Goal: Task Accomplishment & Management: Manage account settings

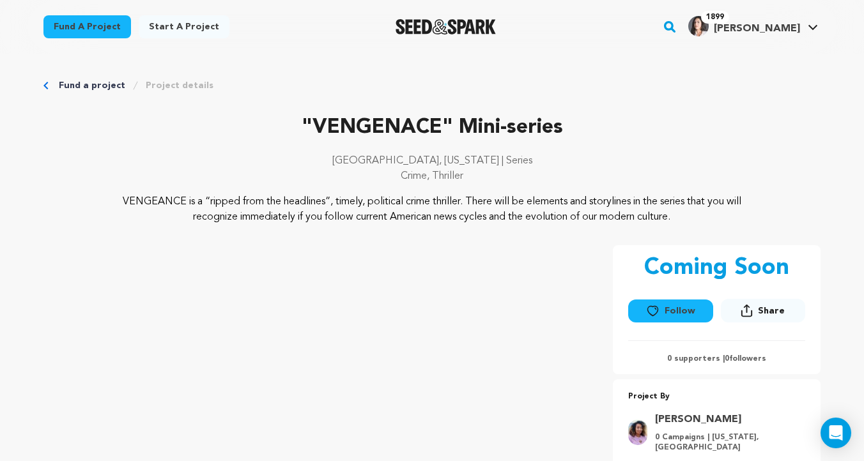
scroll to position [190, 0]
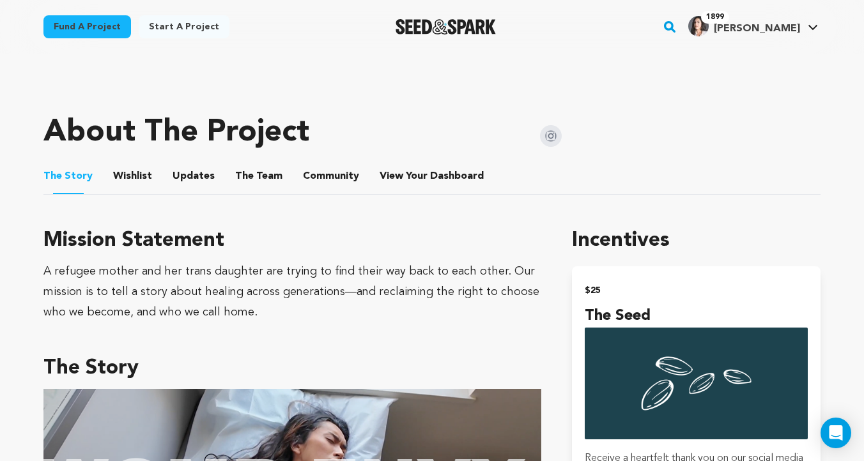
scroll to position [548, 0]
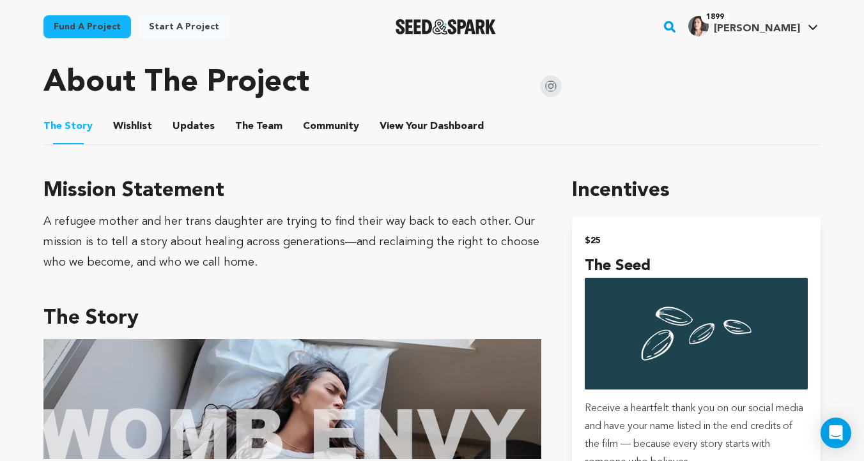
click at [121, 134] on button "Wishlist" at bounding box center [133, 129] width 31 height 31
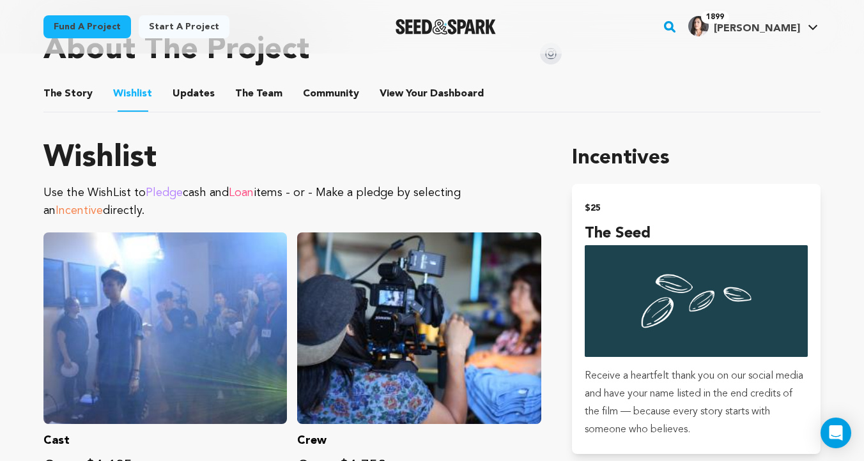
click at [69, 89] on button "The Story" at bounding box center [68, 96] width 31 height 31
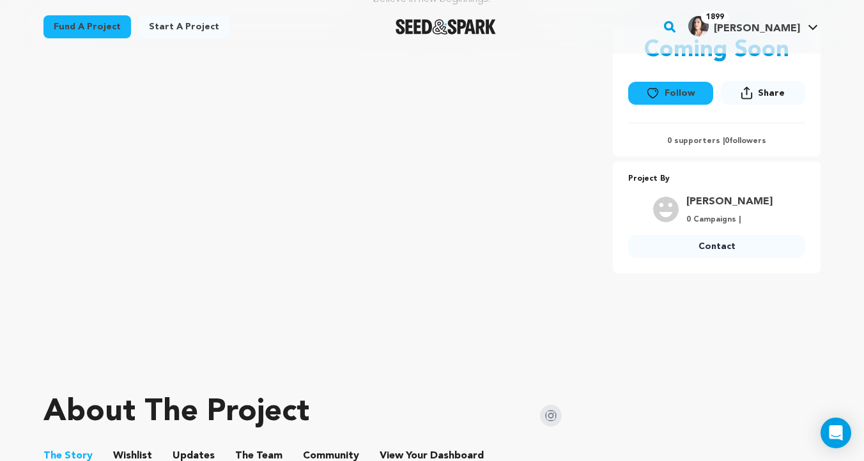
scroll to position [398, 0]
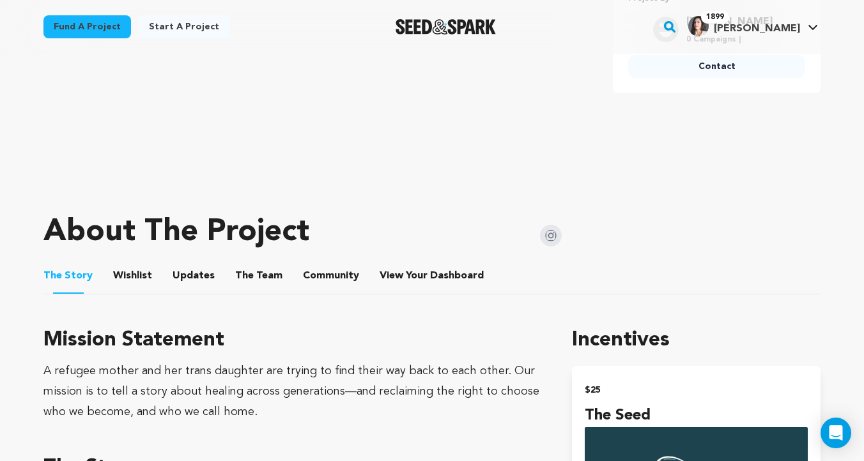
click at [136, 274] on button "Wishlist" at bounding box center [133, 278] width 31 height 31
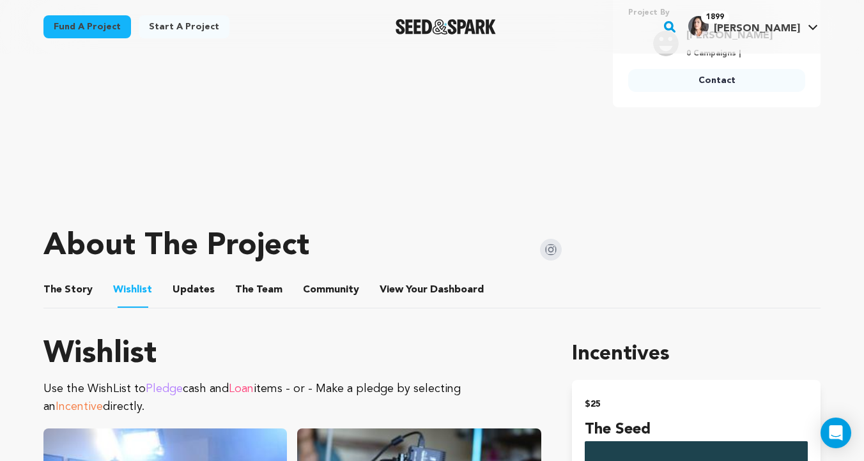
click at [73, 285] on button "The Story" at bounding box center [68, 292] width 31 height 31
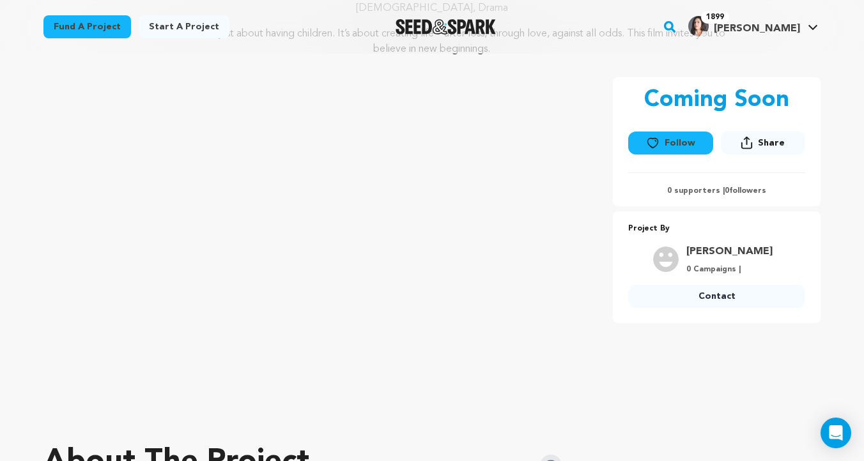
scroll to position [58, 0]
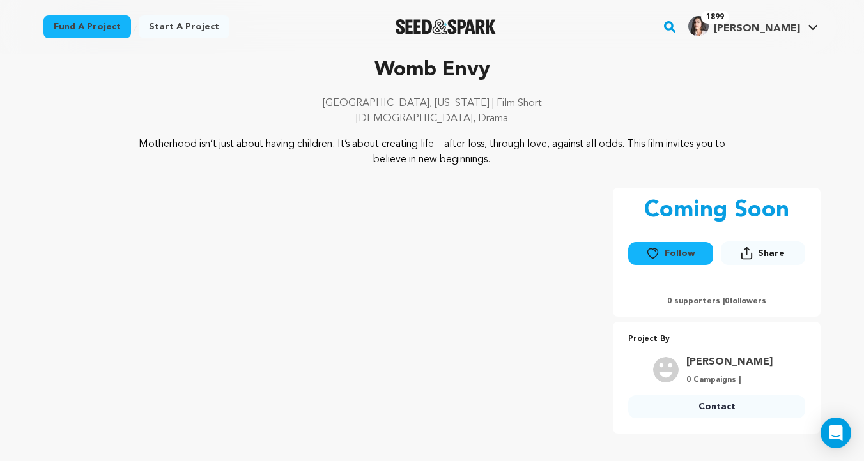
click at [648, 249] on icon at bounding box center [652, 253] width 13 height 13
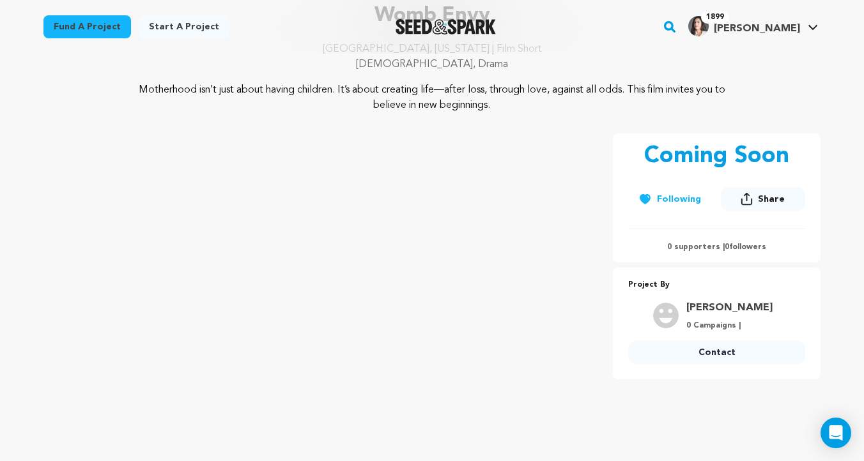
scroll to position [112, 0]
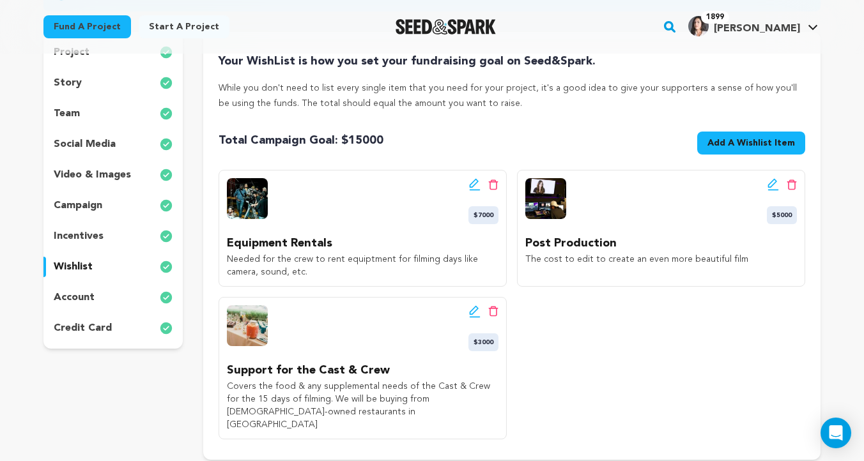
scroll to position [177, 0]
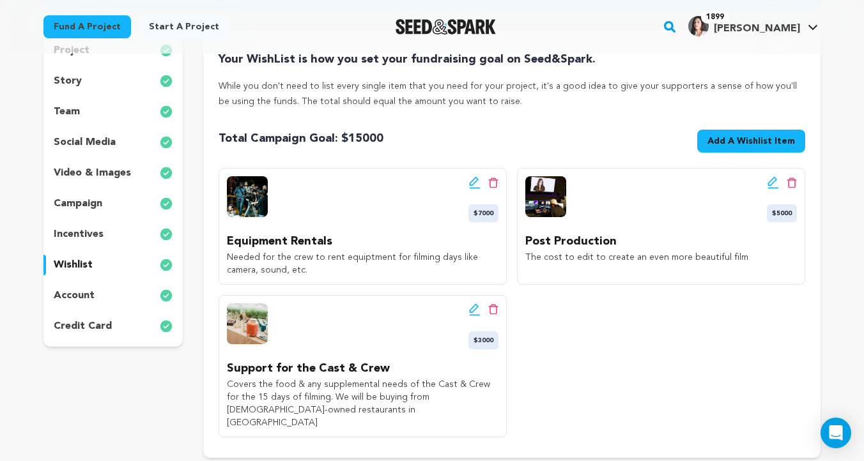
click at [471, 181] on icon at bounding box center [473, 181] width 9 height 9
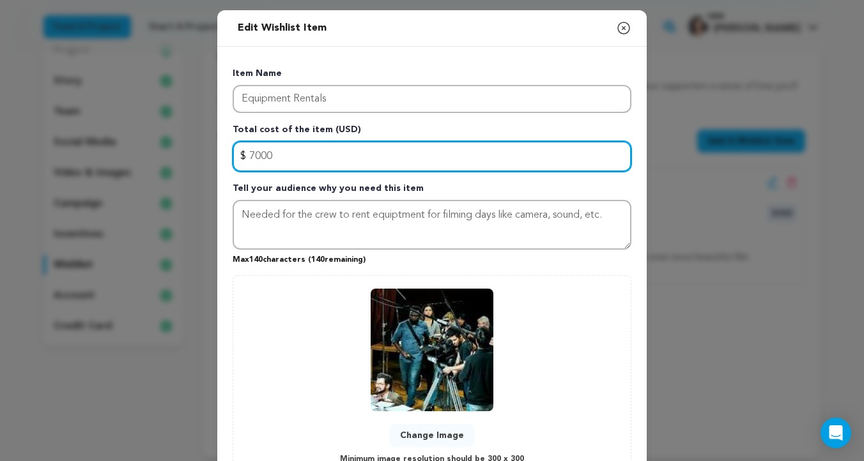
click at [256, 155] on input "7000" at bounding box center [432, 156] width 399 height 31
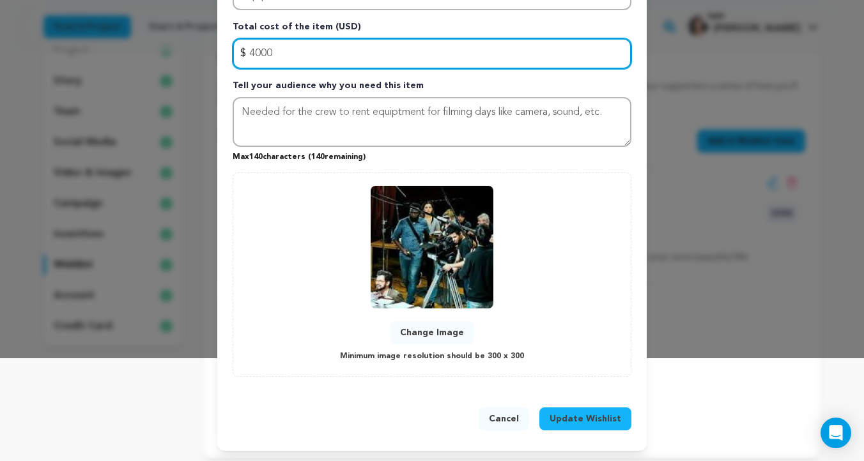
type input "4000"
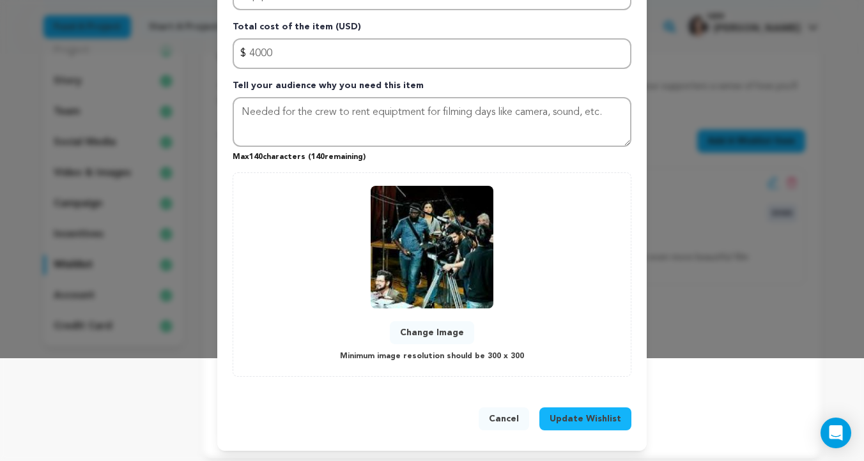
click at [599, 414] on span "Update Wishlist" at bounding box center [586, 419] width 72 height 13
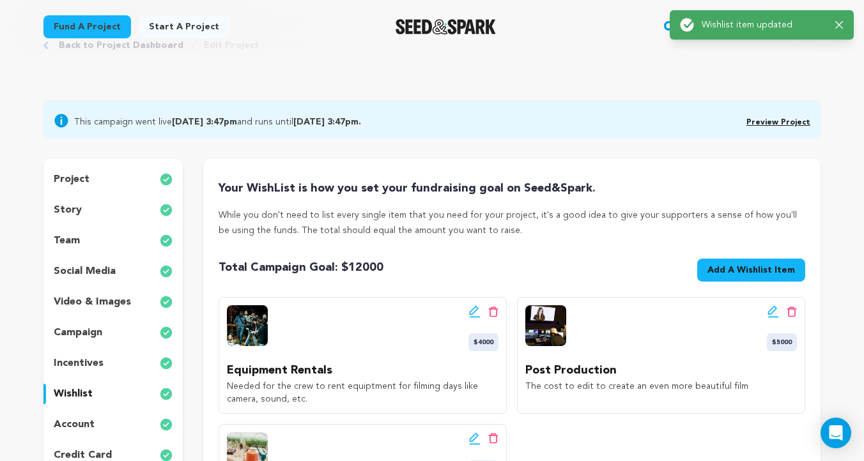
scroll to position [0, 0]
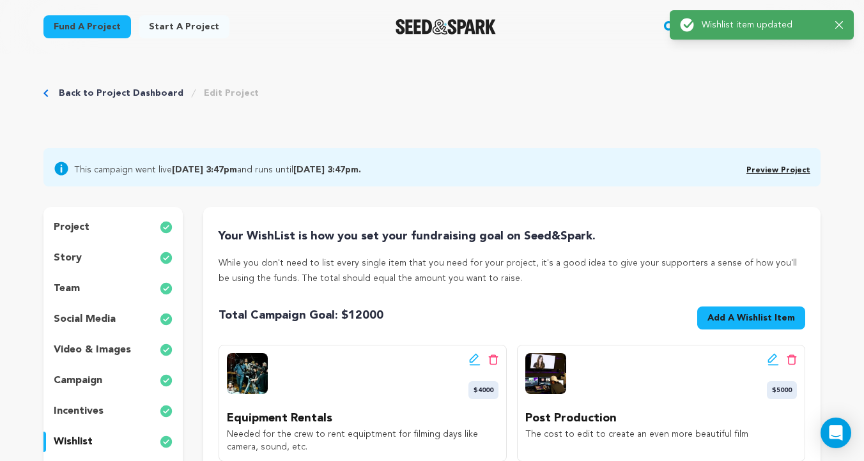
click at [771, 363] on icon at bounding box center [774, 359] width 12 height 13
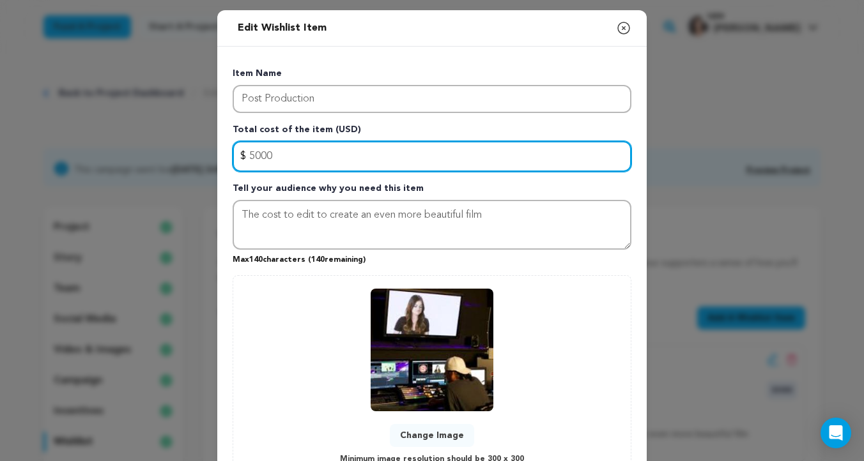
click at [248, 162] on input "5000" at bounding box center [432, 156] width 399 height 31
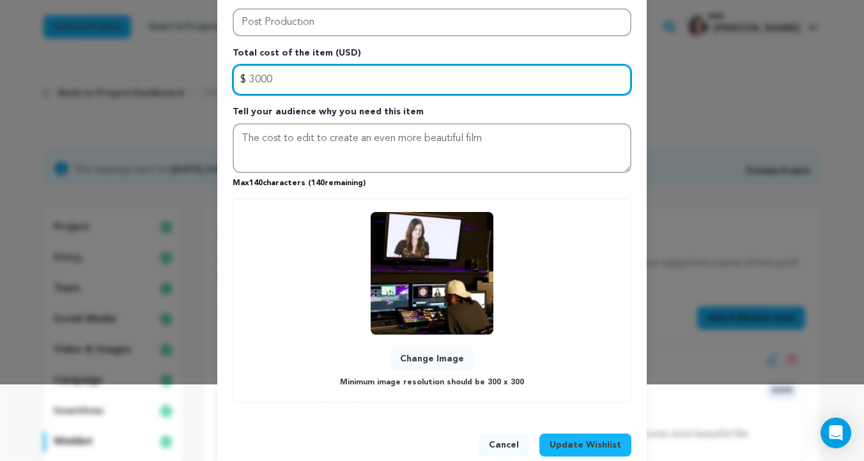
scroll to position [103, 0]
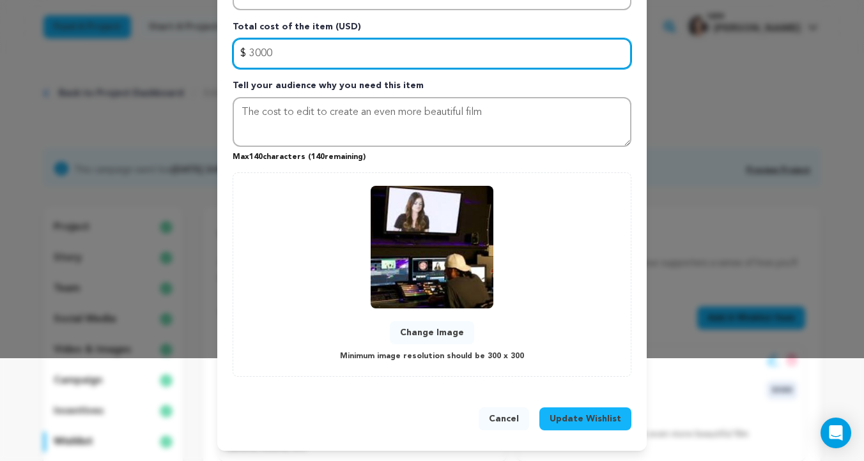
type input "3000"
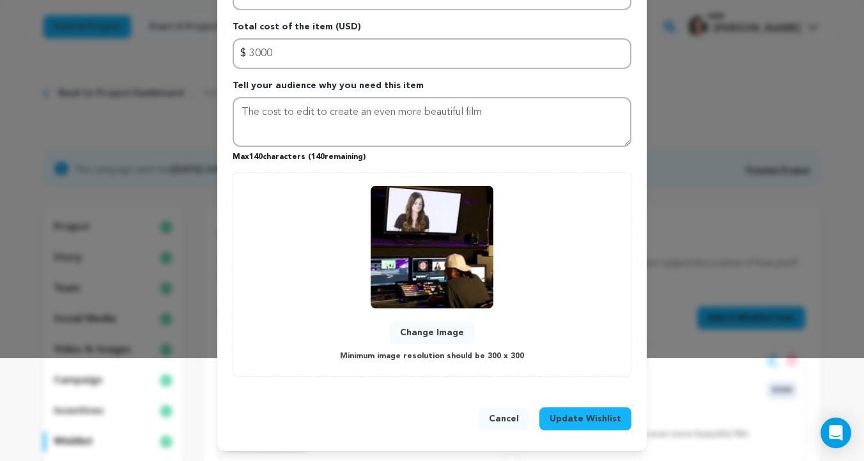
click at [557, 422] on span "Update Wishlist" at bounding box center [586, 419] width 72 height 13
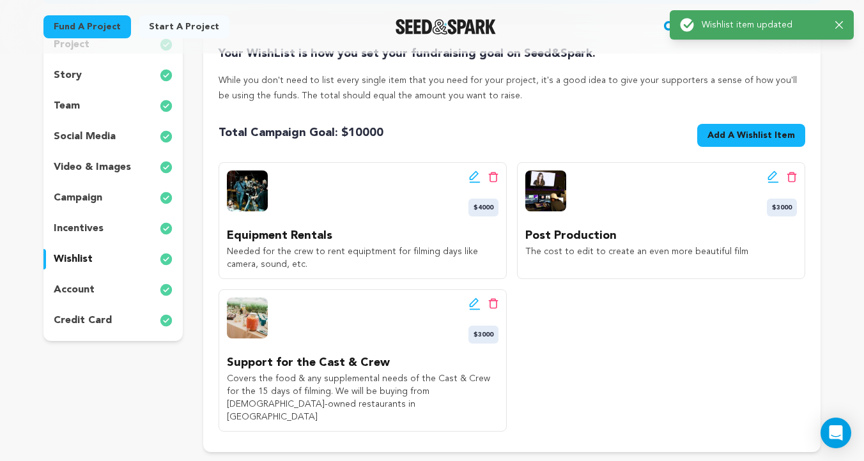
scroll to position [329, 0]
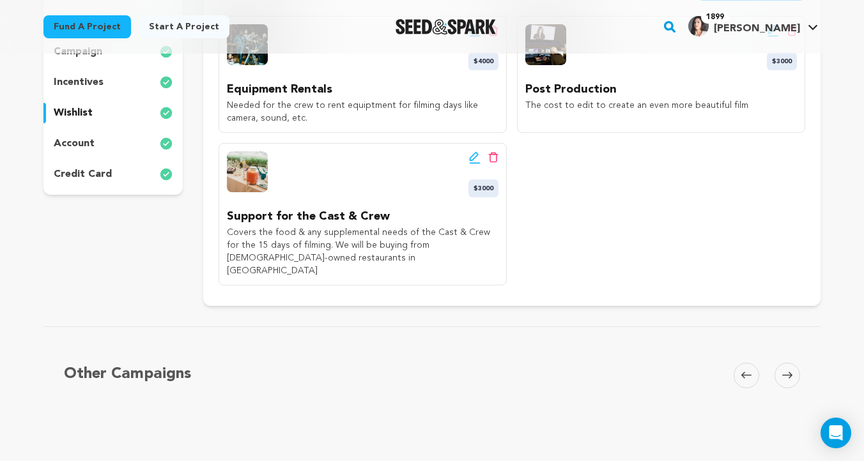
click at [471, 155] on icon at bounding box center [475, 157] width 12 height 13
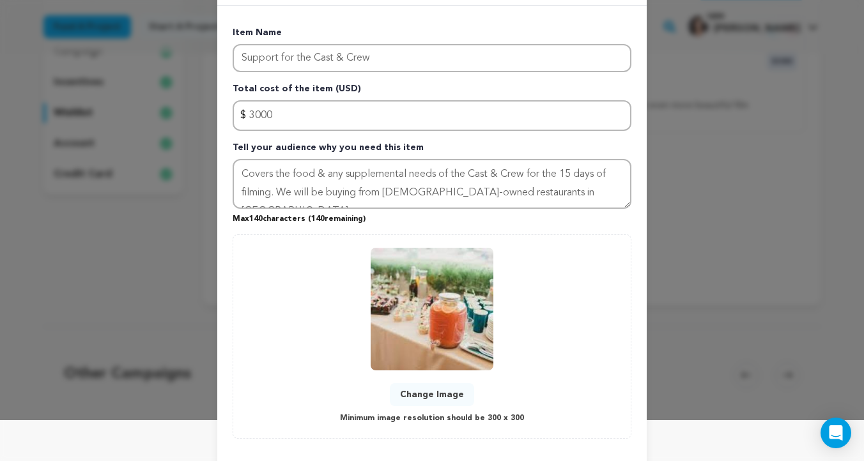
scroll to position [103, 0]
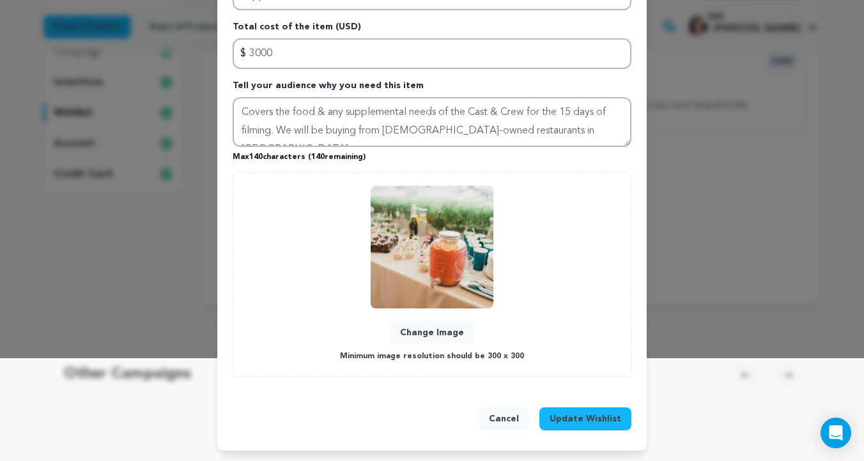
click at [599, 416] on span "Update Wishlist" at bounding box center [586, 419] width 72 height 13
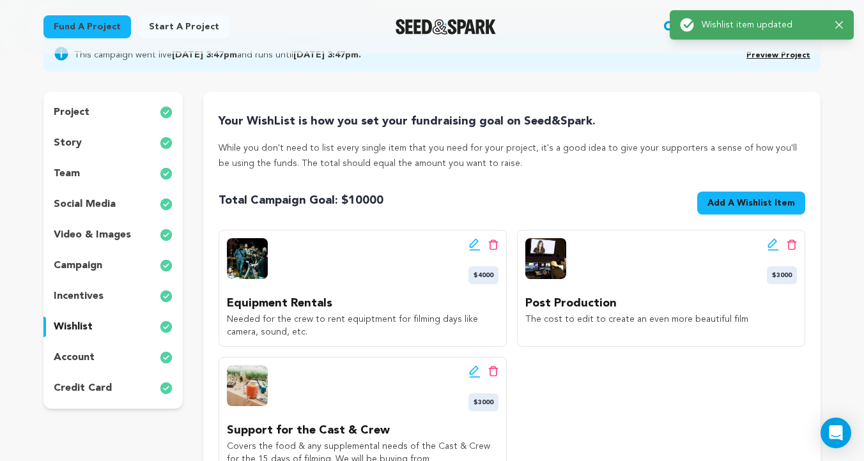
scroll to position [118, 0]
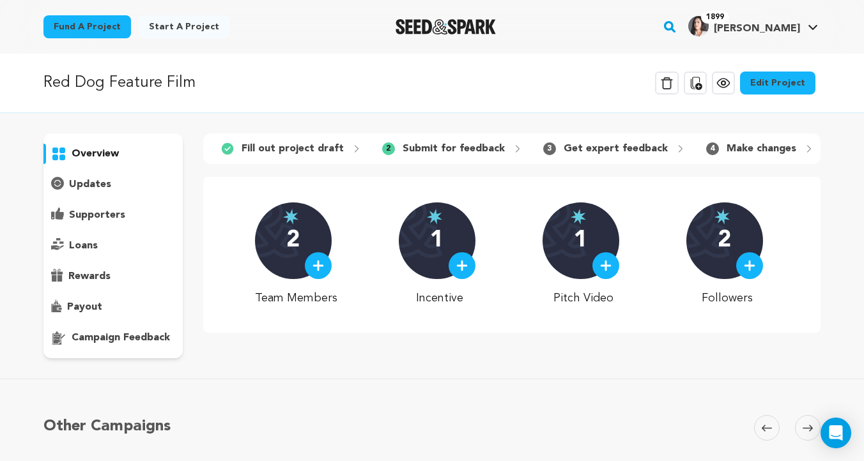
click at [100, 335] on p "campaign feedback" at bounding box center [121, 337] width 98 height 15
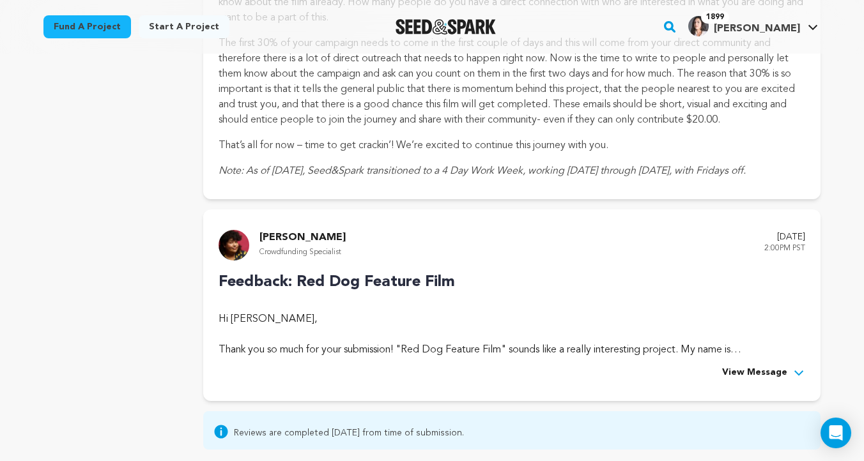
scroll to position [552, 0]
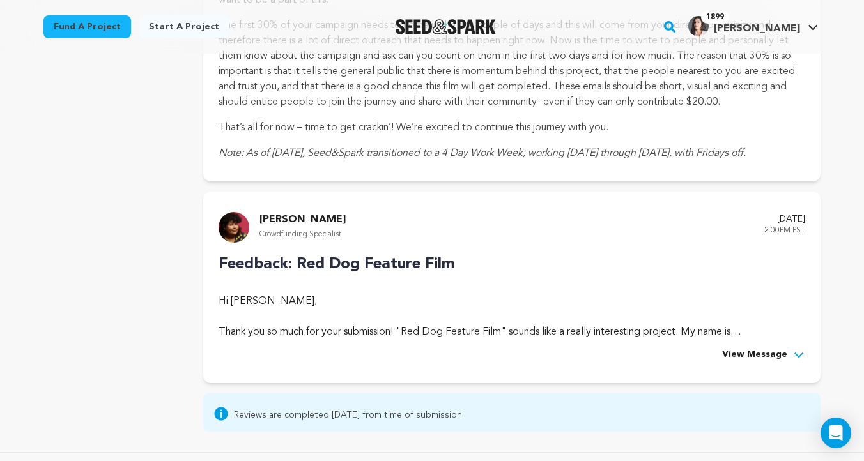
drag, startPoint x: 755, startPoint y: 216, endPoint x: 808, endPoint y: 220, distance: 52.5
click at [808, 220] on div "[PERSON_NAME] Crowdfunding Specialist [DATE] 2:00PM PST Feedback: Red Dog Featu…" at bounding box center [511, 288] width 617 height 192
